Goal: Task Accomplishment & Management: Use online tool/utility

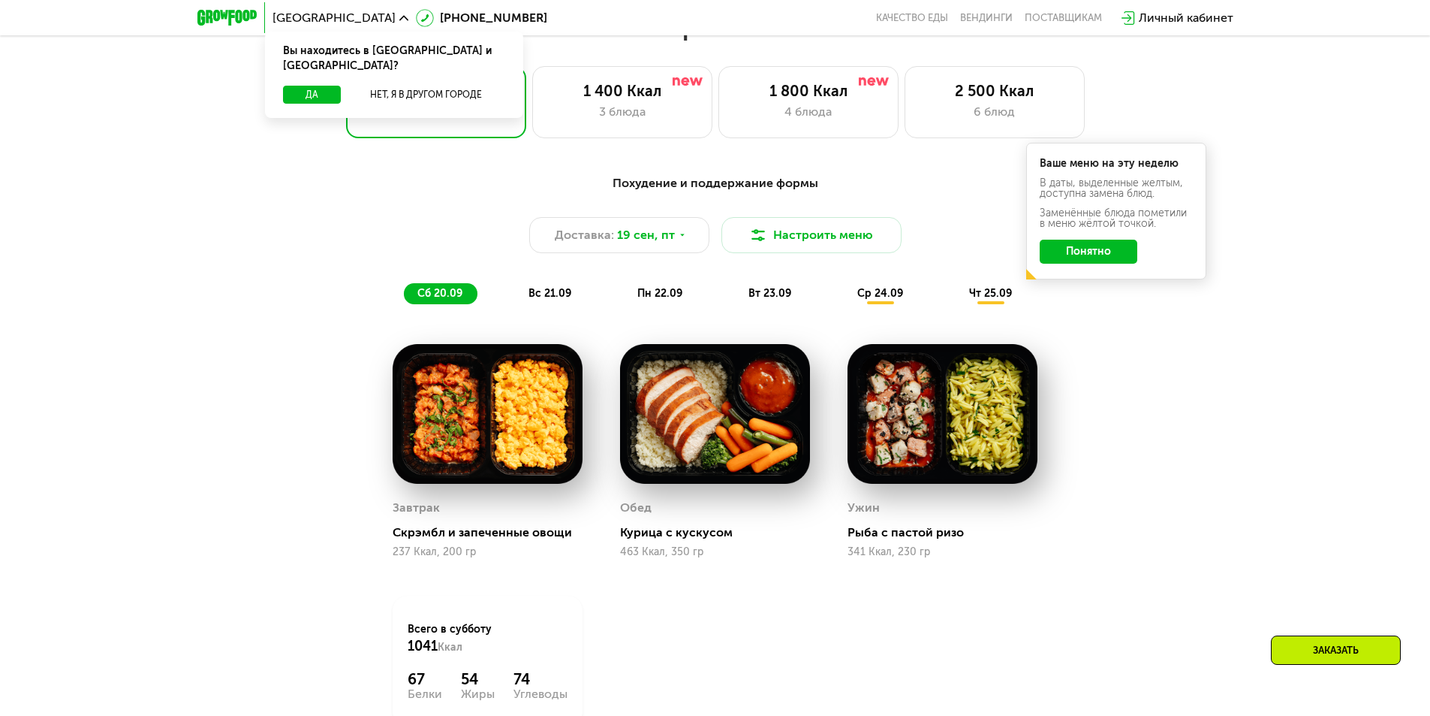
scroll to position [1276, 0]
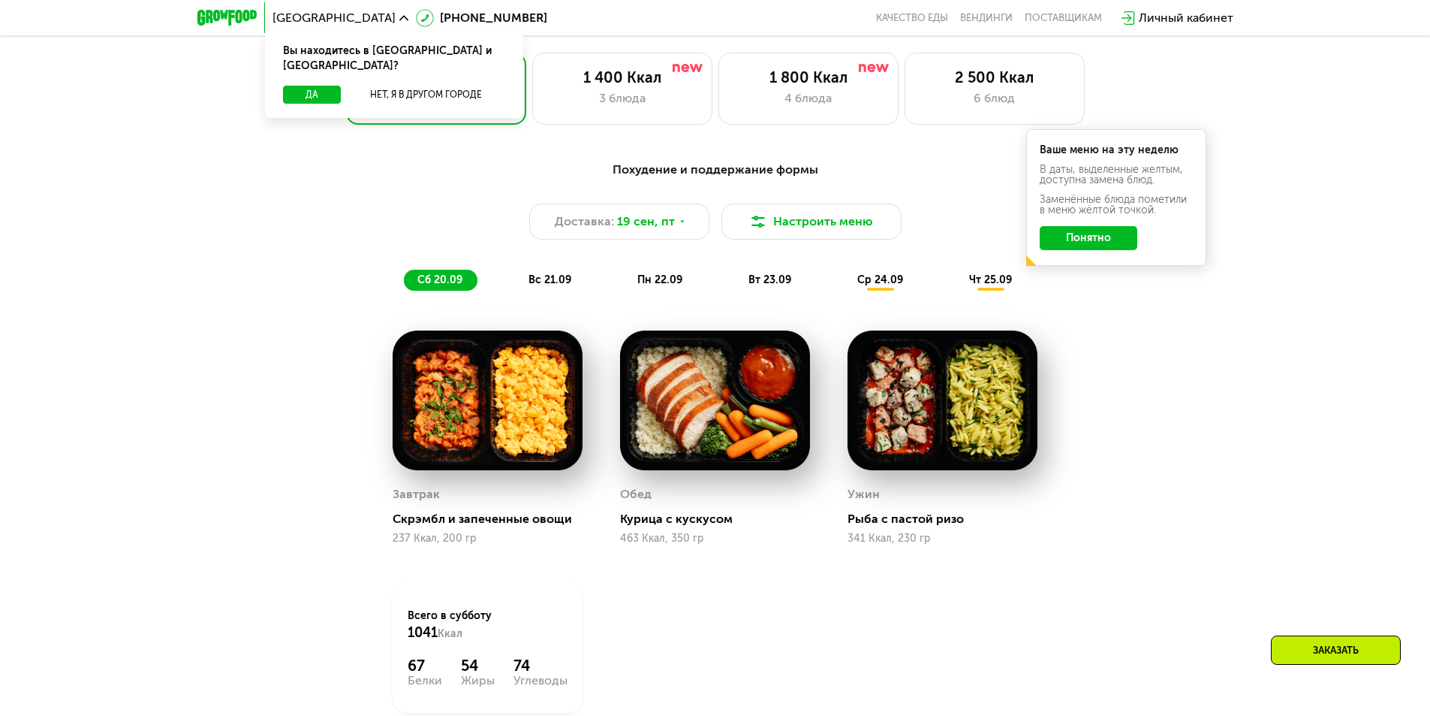
click at [1087, 248] on button "Понятно" at bounding box center [1089, 238] width 98 height 24
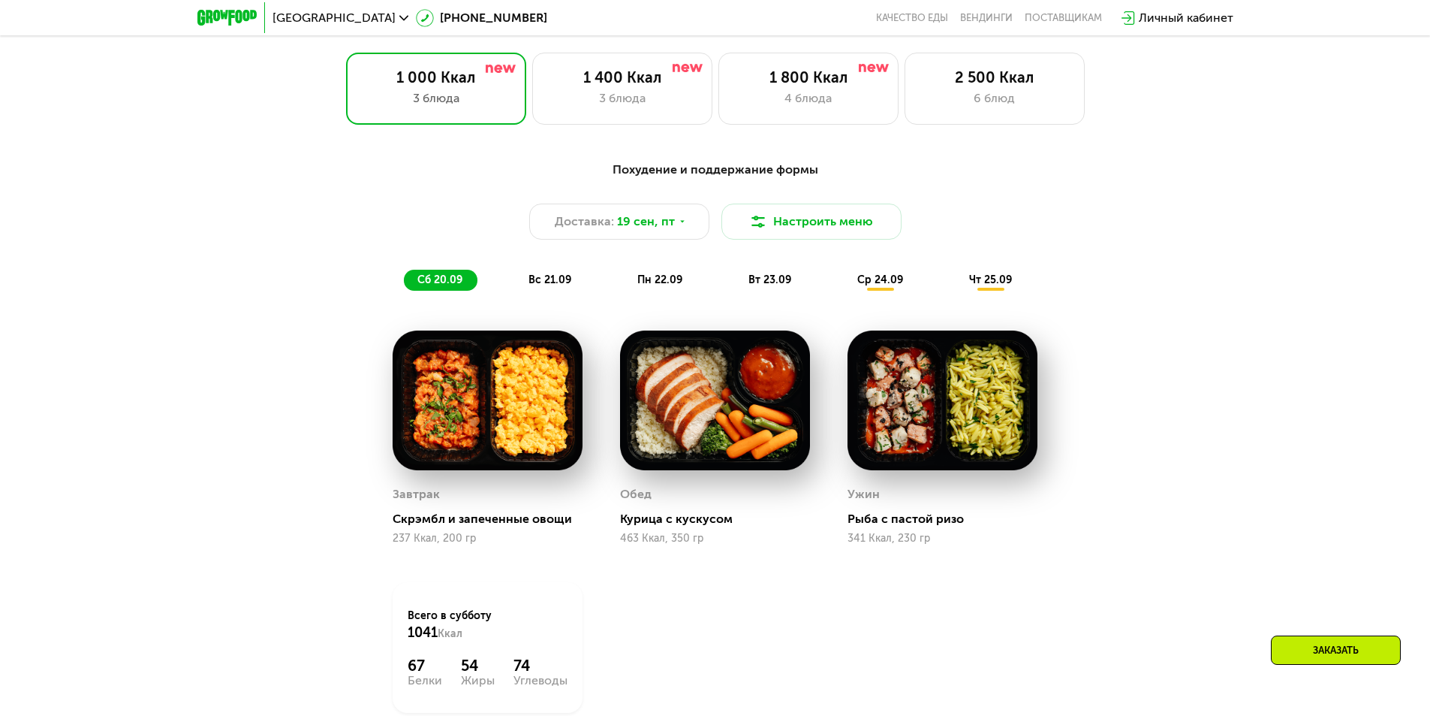
click at [542, 279] on span "вс 21.09" at bounding box center [550, 279] width 43 height 13
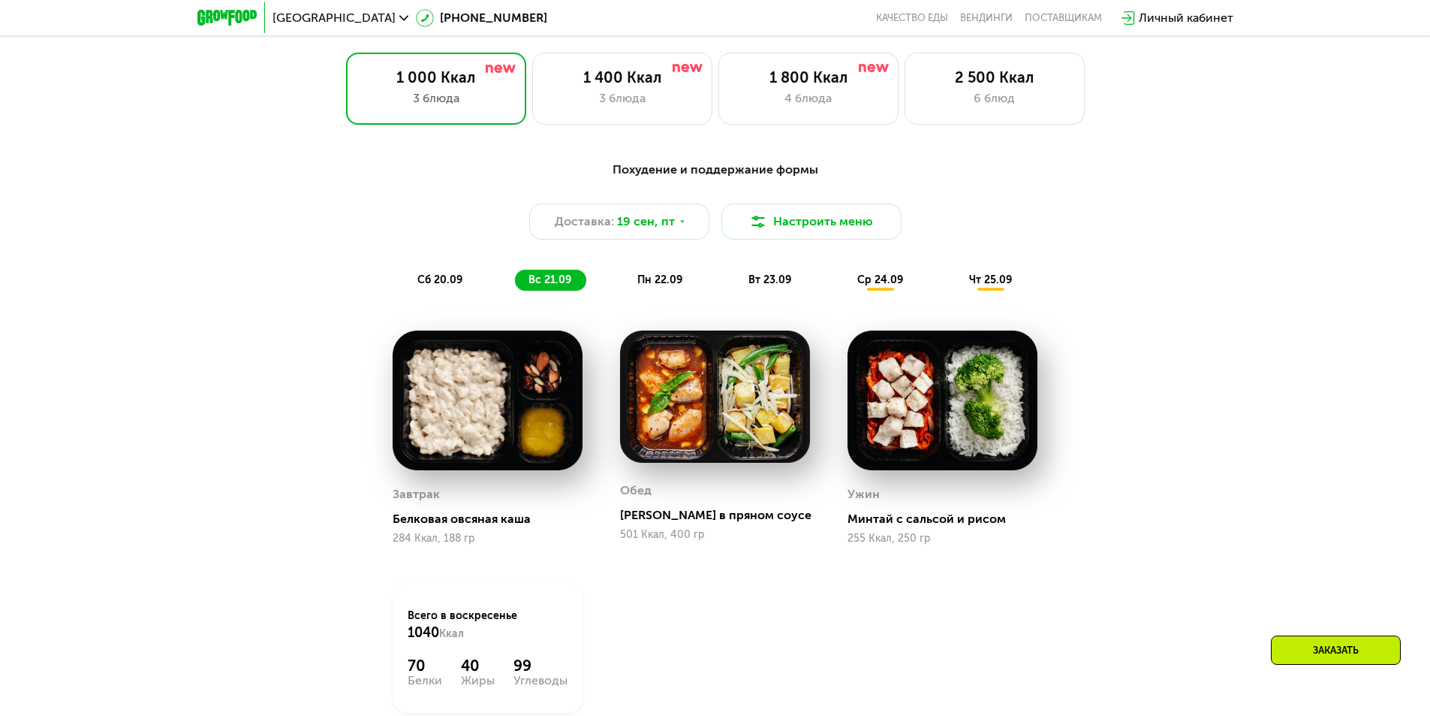
click at [647, 280] on span "пн 22.09" at bounding box center [659, 279] width 45 height 13
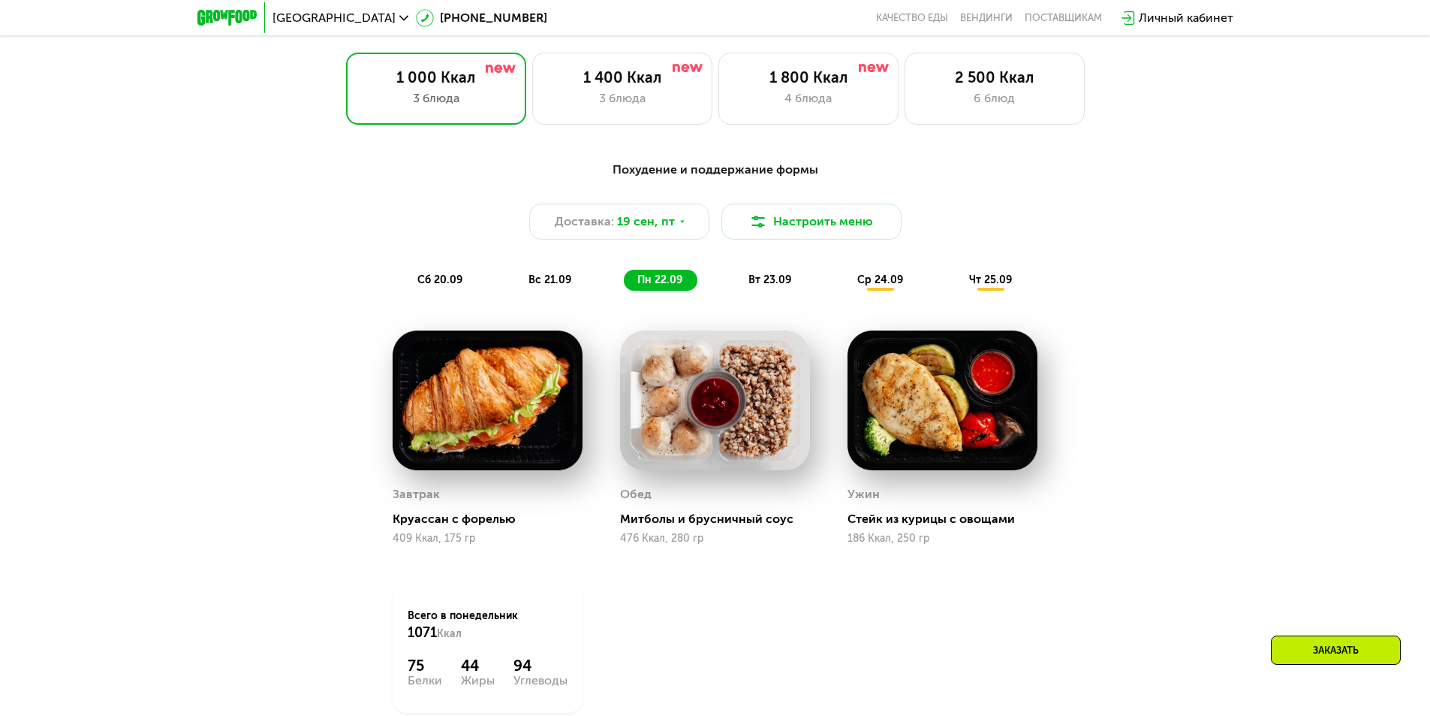
click at [764, 282] on span "вт 23.09" at bounding box center [770, 279] width 43 height 13
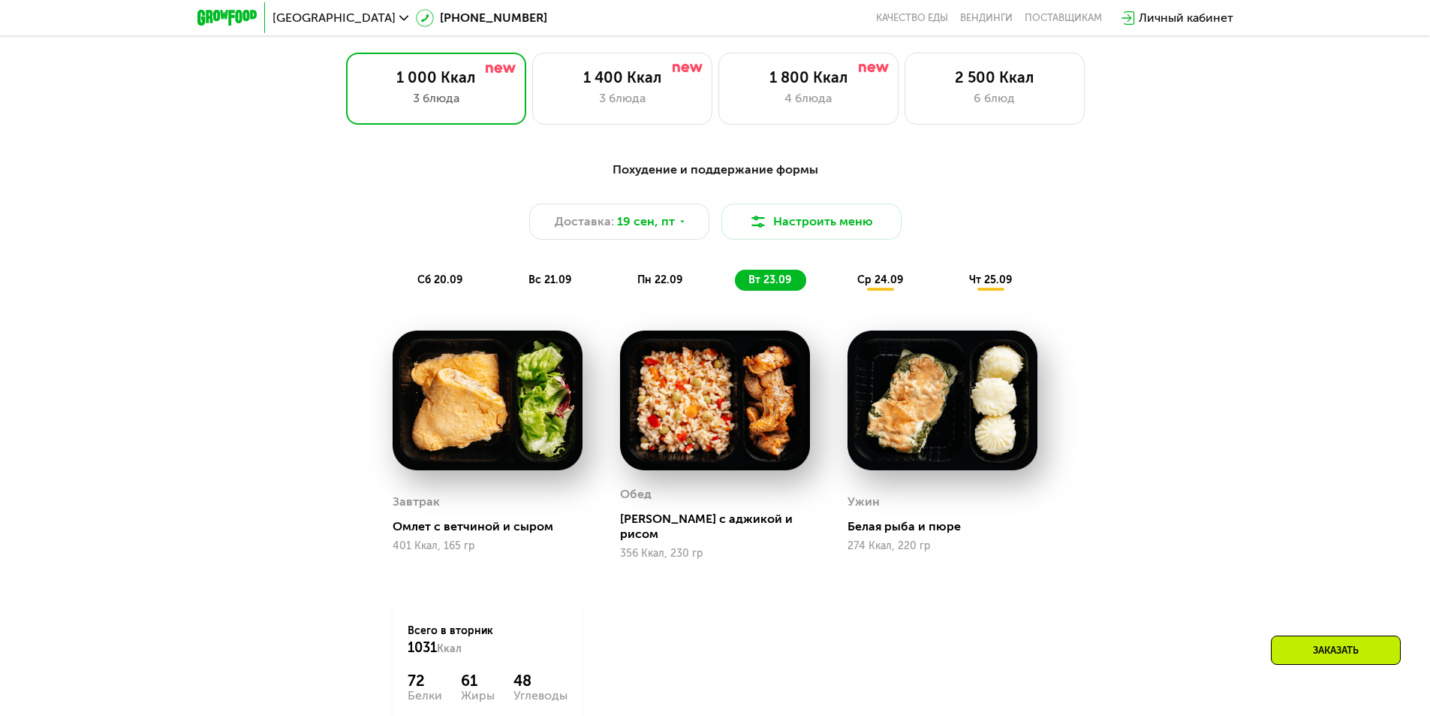
click at [887, 284] on span "ср 24.09" at bounding box center [880, 279] width 46 height 13
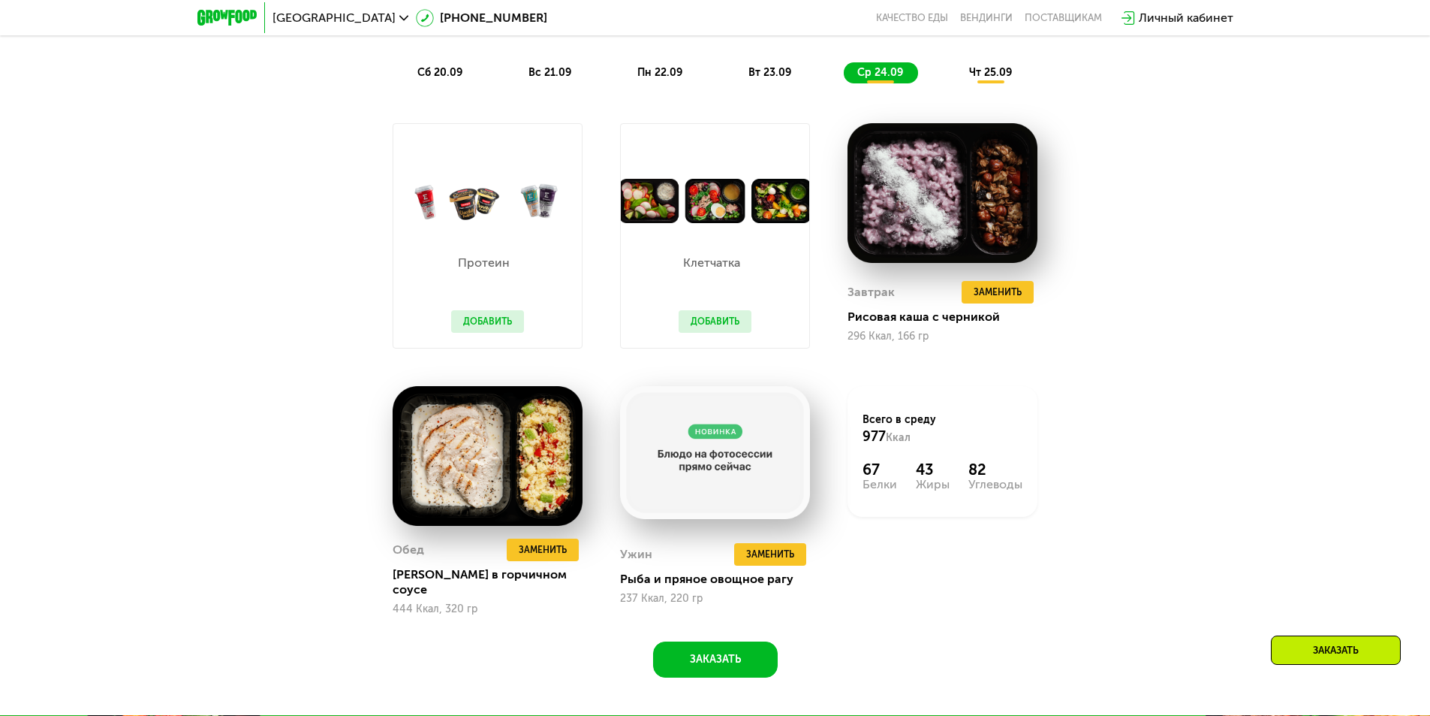
scroll to position [1502, 0]
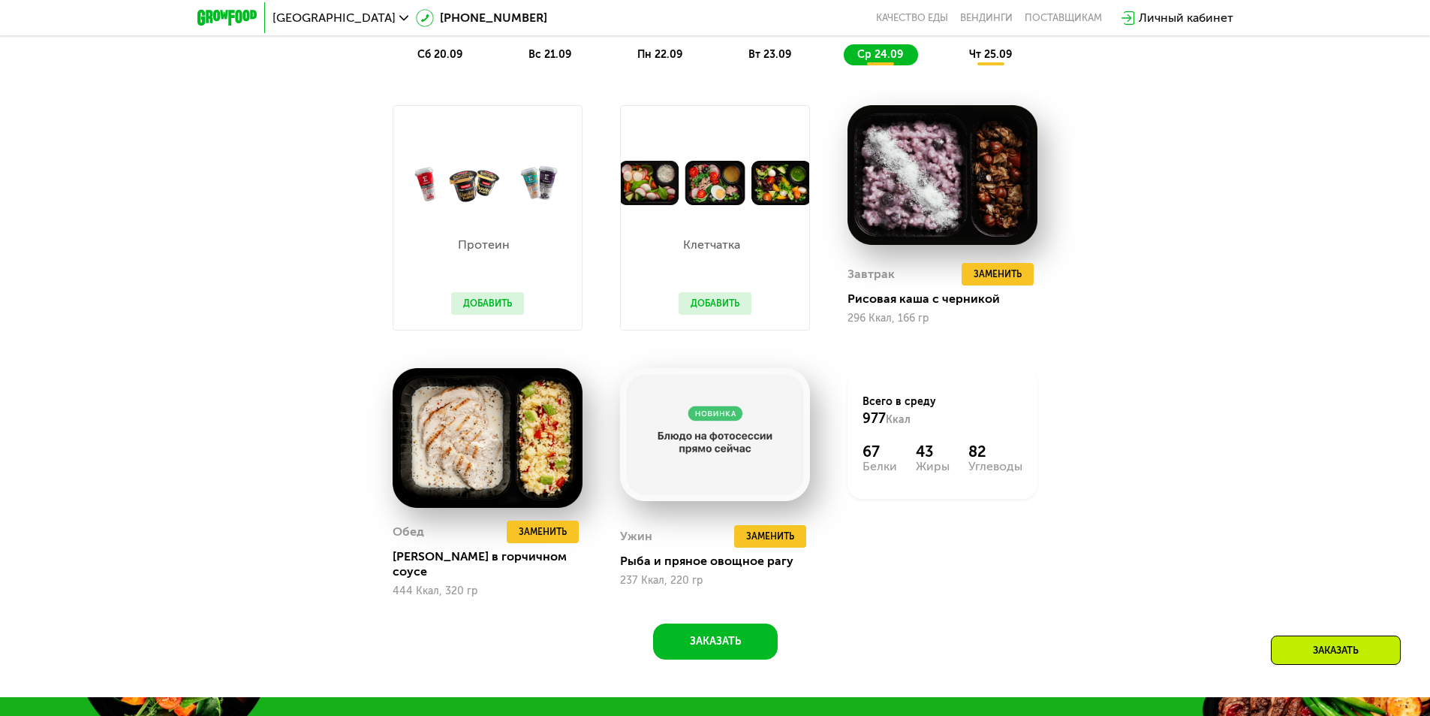
click at [991, 61] on span "чт 25.09" at bounding box center [990, 54] width 43 height 13
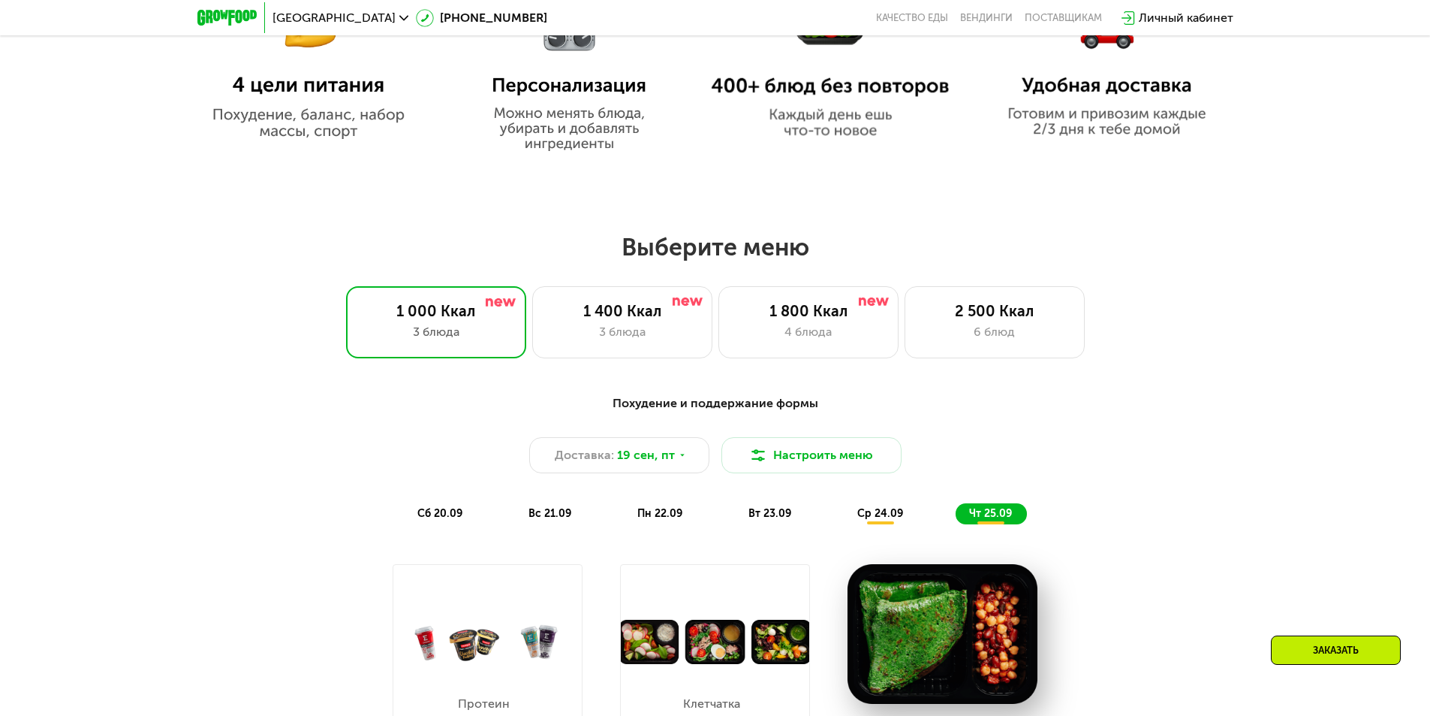
scroll to position [751, 0]
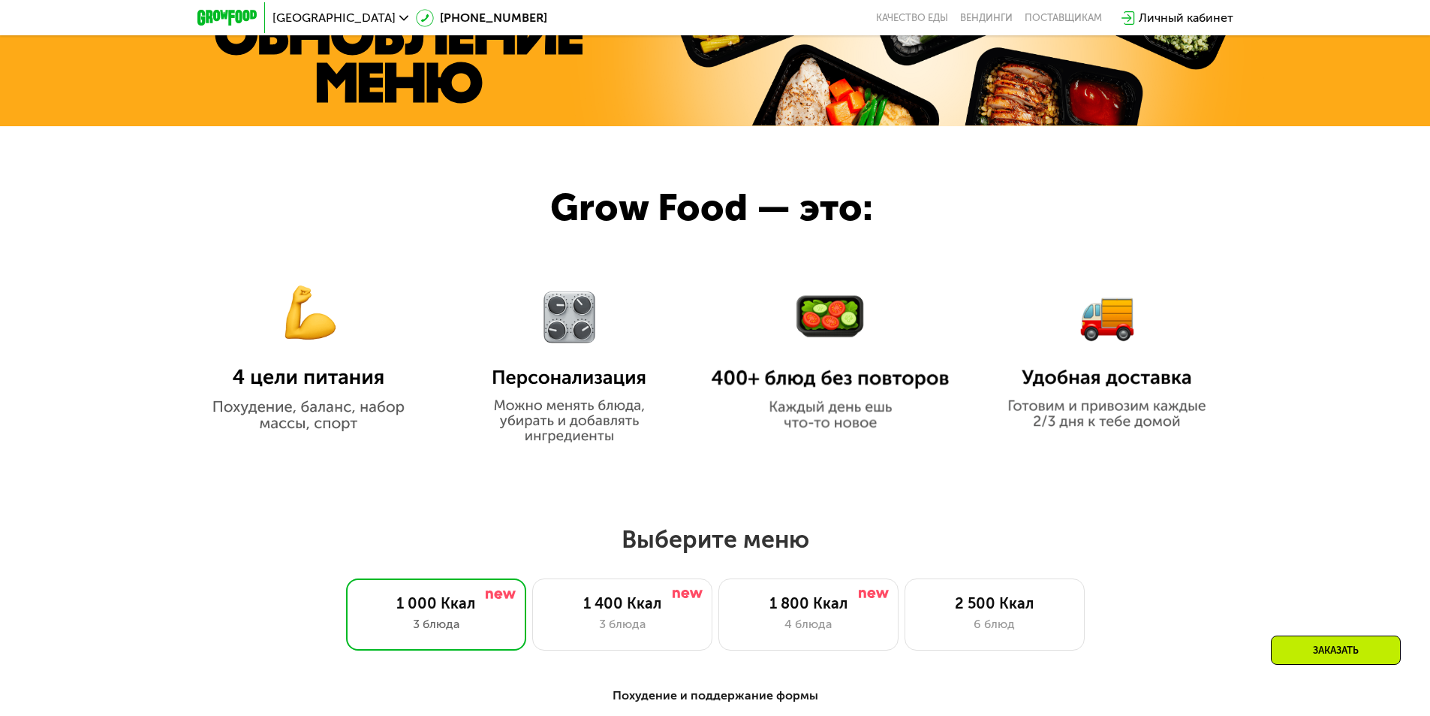
click at [332, 383] on img at bounding box center [308, 344] width 238 height 173
click at [326, 416] on img at bounding box center [308, 344] width 238 height 173
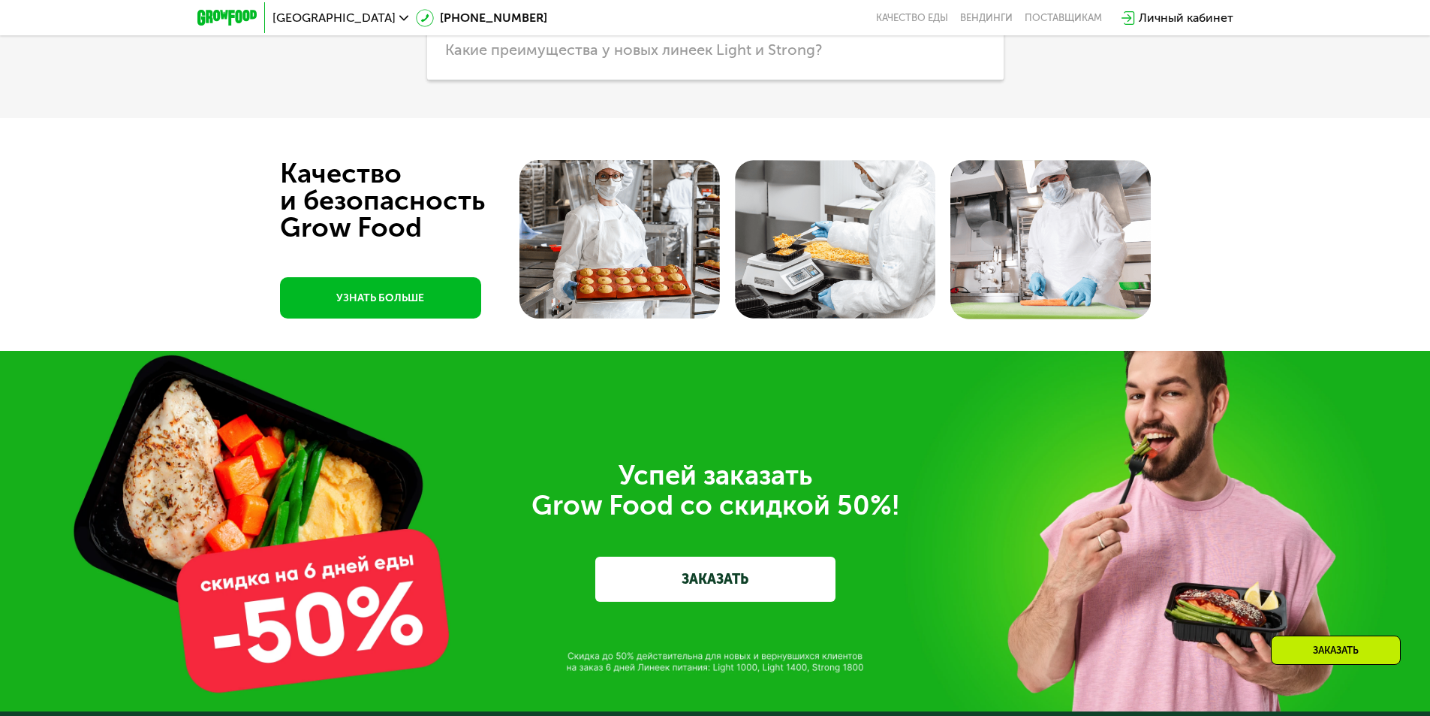
scroll to position [4846, 0]
